Goal: Task Accomplishment & Management: Manage account settings

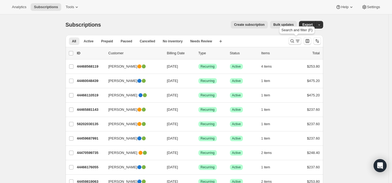
click at [294, 41] on icon "Search and filter results" at bounding box center [291, 40] width 5 height 5
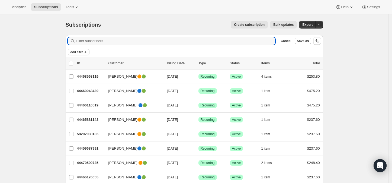
click at [85, 53] on icon "Add filter" at bounding box center [85, 52] width 4 height 4
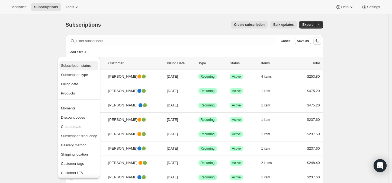
click at [78, 65] on span "Subscription status" at bounding box center [76, 65] width 30 height 4
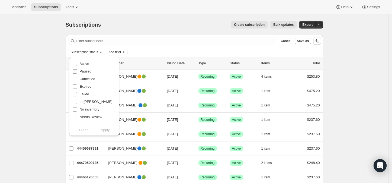
click at [75, 71] on input "Paused" at bounding box center [75, 71] width 4 height 4
checkbox input "true"
click at [106, 131] on span "Apply" at bounding box center [105, 129] width 9 height 5
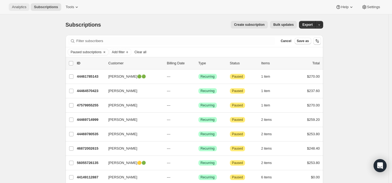
click at [15, 8] on span "Analytics" at bounding box center [19, 7] width 14 height 4
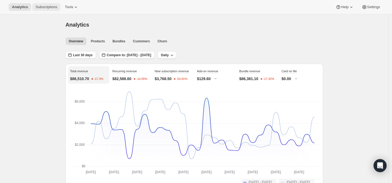
click at [45, 8] on span "Subscriptions" at bounding box center [46, 7] width 22 height 4
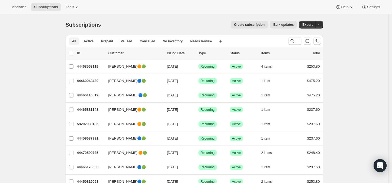
click at [75, 40] on span "All" at bounding box center [74, 41] width 4 height 4
click at [294, 39] on icon "Search and filter results" at bounding box center [291, 40] width 5 height 5
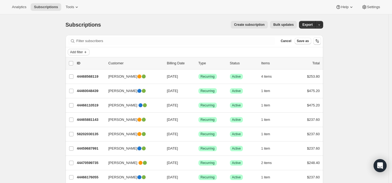
click at [87, 51] on icon "Add filter" at bounding box center [85, 52] width 4 height 4
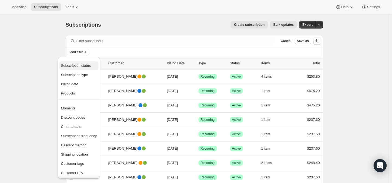
click at [82, 65] on span "Subscription status" at bounding box center [76, 65] width 30 height 4
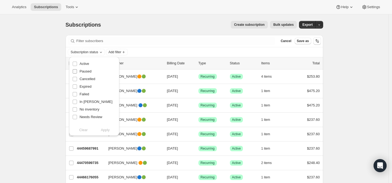
click at [77, 71] on input "Paused" at bounding box center [75, 71] width 4 height 4
checkbox input "true"
click at [105, 132] on span "Apply" at bounding box center [105, 129] width 9 height 5
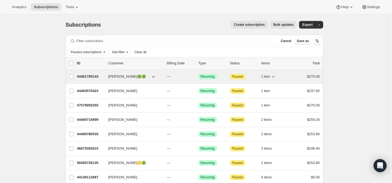
click at [93, 75] on p "44461785143" at bounding box center [90, 76] width 27 height 5
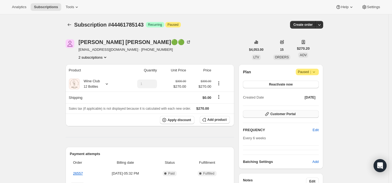
click at [288, 113] on span "Customer Portal" at bounding box center [282, 114] width 25 height 4
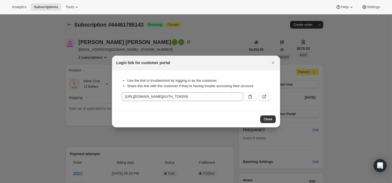
click at [264, 96] on icon ":rq6:" at bounding box center [263, 96] width 5 height 5
click at [273, 63] on icon "Close" at bounding box center [272, 62] width 5 height 5
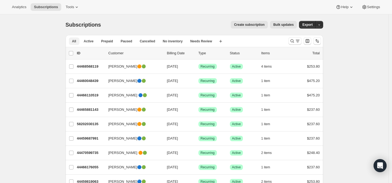
click at [74, 39] on span "All" at bounding box center [74, 41] width 4 height 4
click at [292, 41] on icon "Search and filter results" at bounding box center [291, 40] width 5 height 5
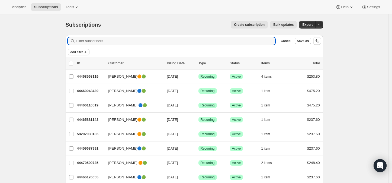
click at [87, 50] on icon "Add filter" at bounding box center [85, 52] width 4 height 4
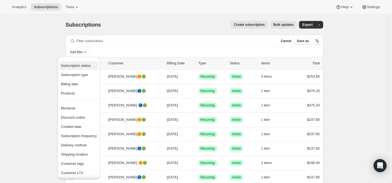
click at [79, 65] on span "Subscription status" at bounding box center [76, 65] width 30 height 4
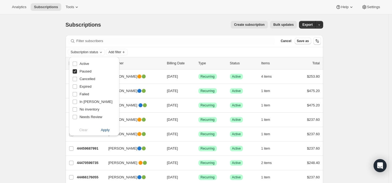
click at [104, 130] on span "Apply" at bounding box center [105, 129] width 9 height 5
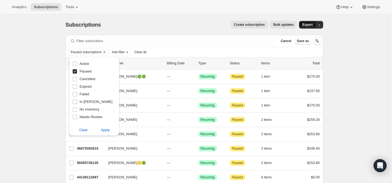
click at [309, 24] on span "Export" at bounding box center [307, 24] width 10 height 4
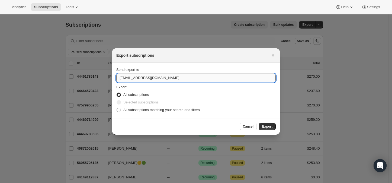
drag, startPoint x: 163, startPoint y: 78, endPoint x: 118, endPoint y: 78, distance: 45.5
click at [118, 78] on input "atyourservice@syltbar.com" at bounding box center [195, 77] width 159 height 9
type input "yanelis.redero@syltbar.com"
click at [264, 125] on span "Export" at bounding box center [267, 126] width 10 height 4
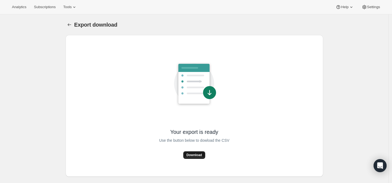
click at [195, 154] on span "Download" at bounding box center [193, 154] width 15 height 4
click at [68, 26] on icon "Export download" at bounding box center [69, 24] width 5 height 5
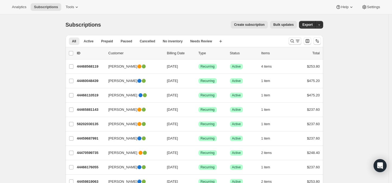
click at [293, 41] on icon "Search and filter results" at bounding box center [291, 40] width 5 height 5
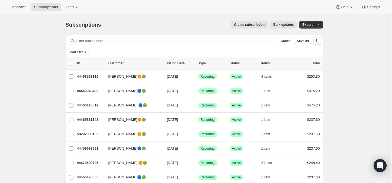
click at [87, 52] on icon "Add filter" at bounding box center [85, 52] width 4 height 4
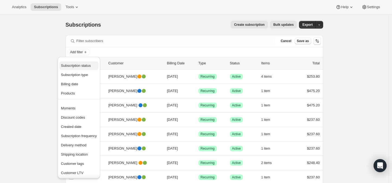
click at [80, 65] on span "Subscription status" at bounding box center [76, 65] width 30 height 4
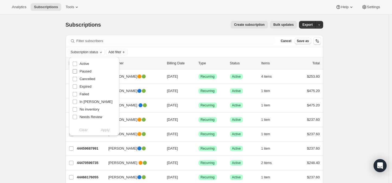
click at [75, 73] on input "Paused" at bounding box center [75, 71] width 4 height 4
checkbox input "true"
click at [105, 130] on span "Apply" at bounding box center [105, 129] width 9 height 5
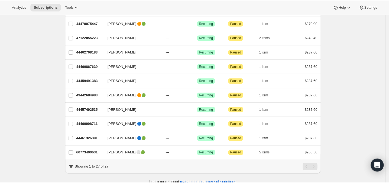
scroll to position [308, 0]
